Goal: Communication & Community: Answer question/provide support

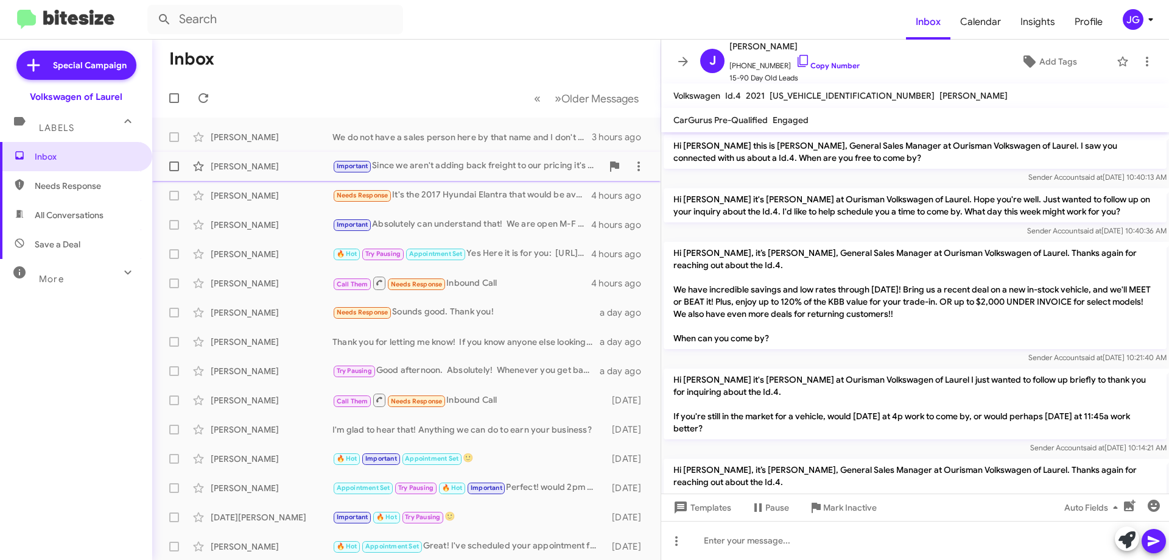
scroll to position [745, 0]
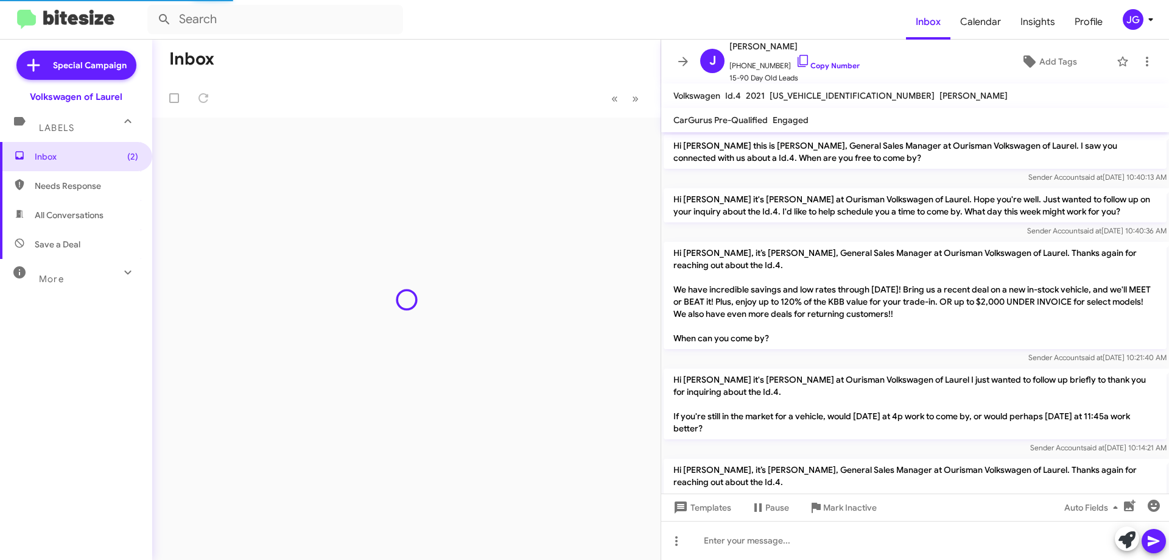
scroll to position [745, 0]
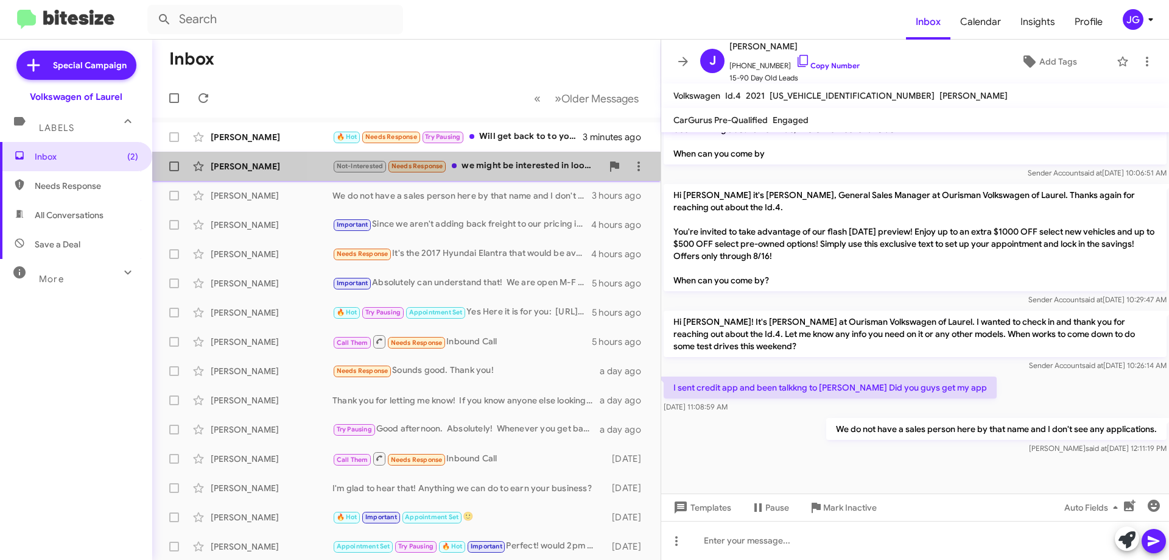
click at [515, 169] on div "Not-Interested Needs Response we might be interested in looking at the 2024 ID4…" at bounding box center [468, 166] width 270 height 14
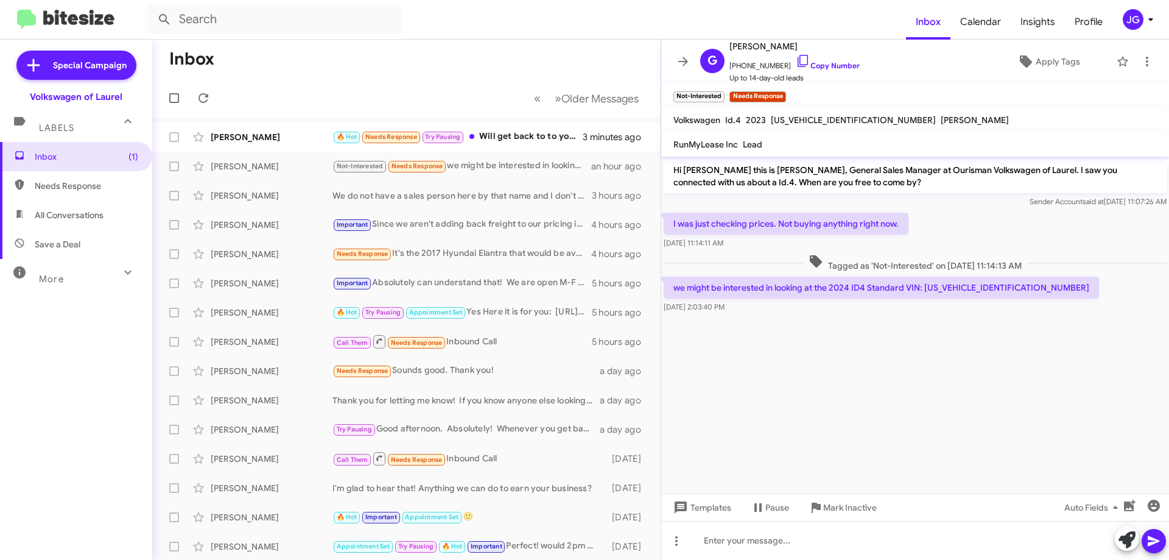
click at [982, 291] on p "we might be interested in looking at the 2024 ID4 Standard VIN: 1V2BMPE83RC0075…" at bounding box center [882, 288] width 436 height 22
copy p "1V2BMPE83RC007510"
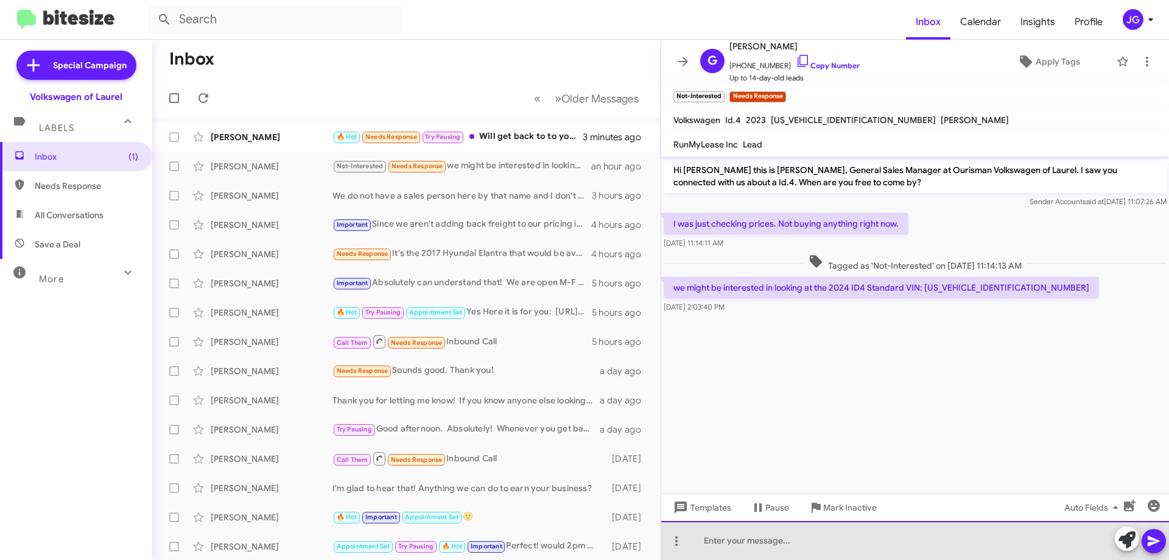
click at [778, 542] on div at bounding box center [915, 540] width 508 height 39
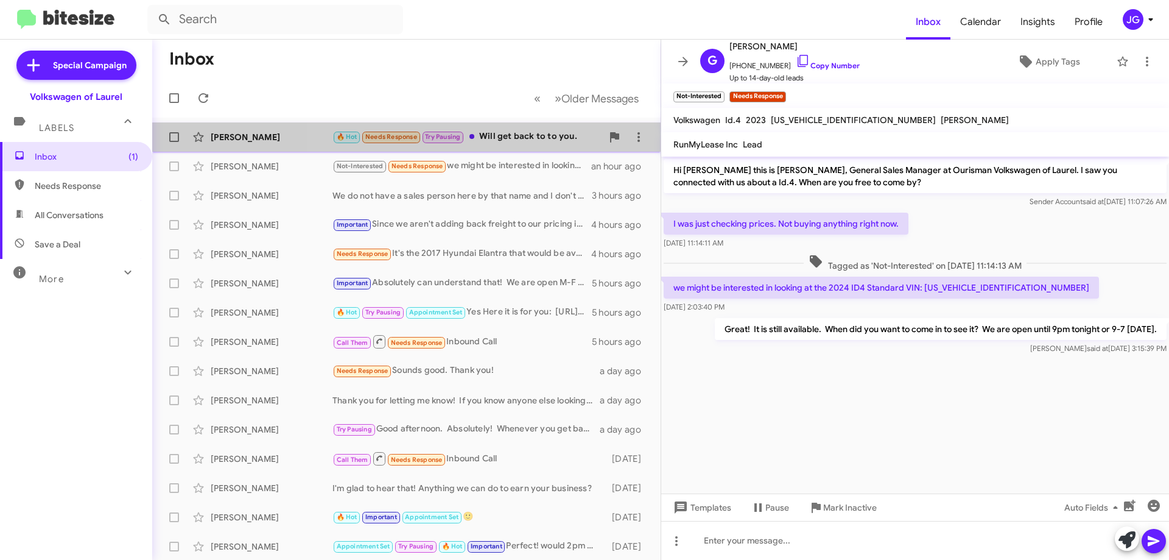
click at [531, 143] on div "🔥 Hot Needs Response Try Pausing Will get back to to you." at bounding box center [468, 137] width 270 height 14
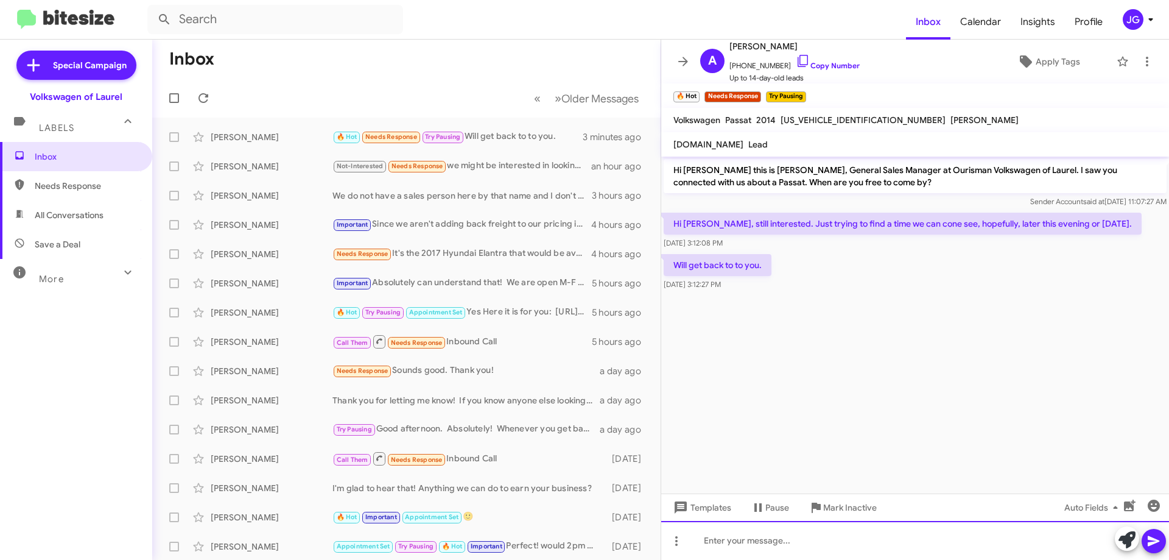
click at [743, 535] on div at bounding box center [915, 540] width 508 height 39
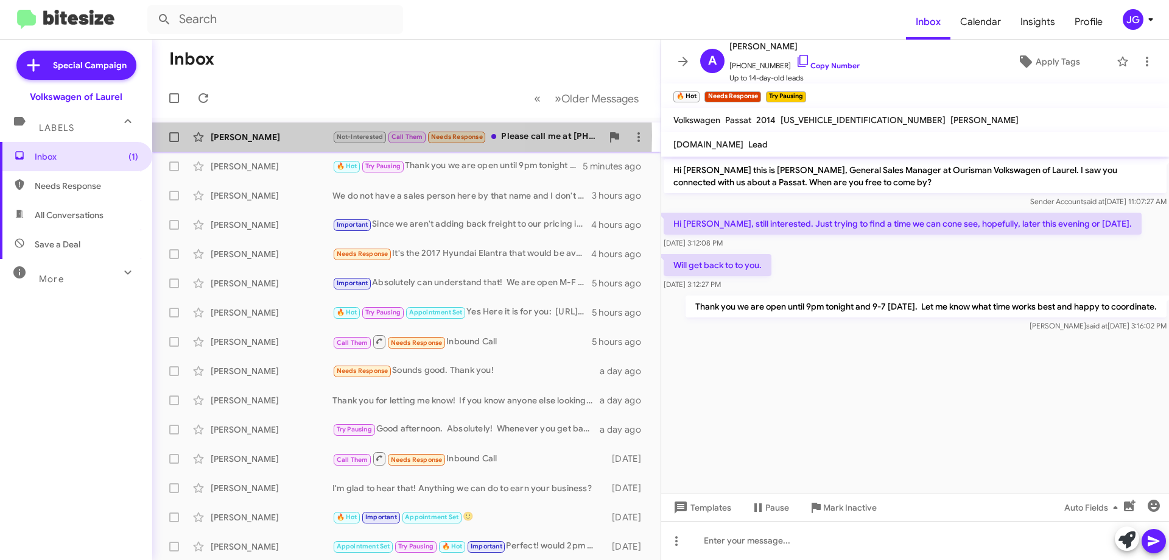
click at [279, 135] on div "Greg Stewart" at bounding box center [272, 137] width 122 height 12
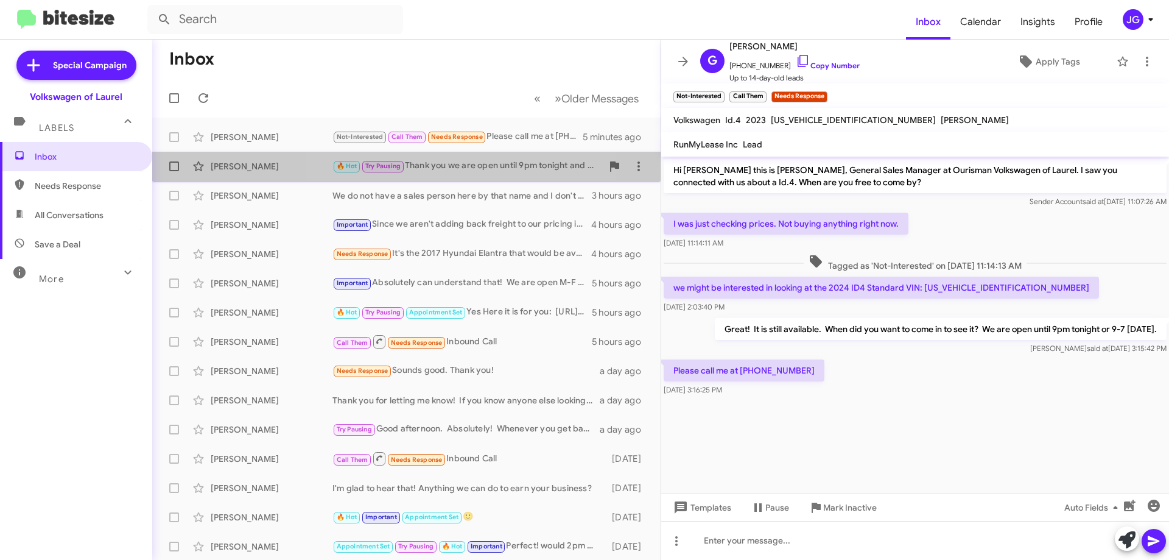
click at [432, 157] on div "Anne Britton 🔥 Hot Try Pausing Thank you we are open until 9pm tonight and 9-7 …" at bounding box center [406, 166] width 489 height 24
